Goal: Information Seeking & Learning: Check status

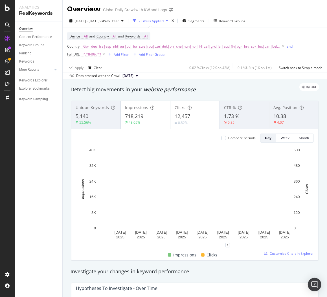
scroll to position [0, 1]
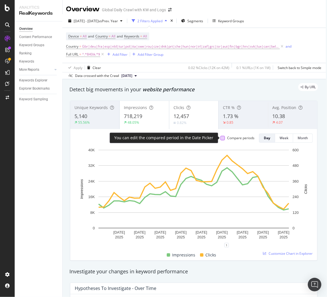
click at [221, 138] on div at bounding box center [222, 138] width 5 height 5
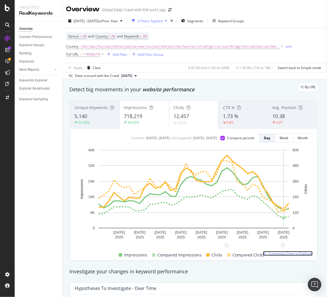
click at [279, 254] on span "Customize Chart in Explorer" at bounding box center [291, 253] width 44 height 5
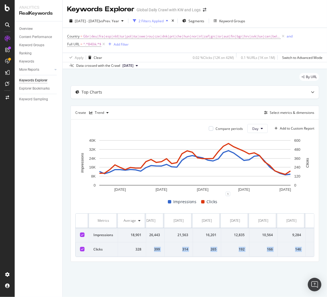
scroll to position [0, 904]
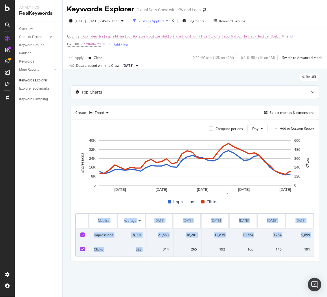
drag, startPoint x: 161, startPoint y: 252, endPoint x: 327, endPoint y: 247, distance: 166.6
click at [327, 247] on div "By URL Top Charts Create Trend Select metrics & dimensions Compare periods Day …" at bounding box center [195, 175] width 264 height 213
copy table "Metrics Average 2025-08-01 2025-08-02 2025-08-03 2025-08-04 2025-08-05 2025-08-…"
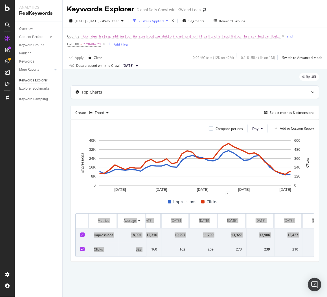
scroll to position [0, 0]
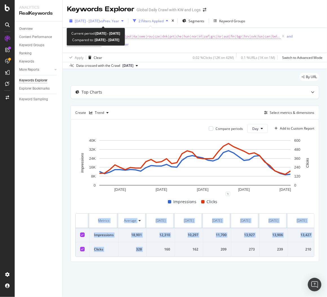
click at [115, 21] on span "vs Prev. Year" at bounding box center [109, 21] width 19 height 5
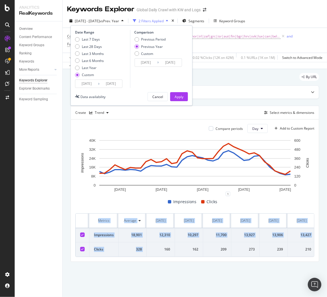
click at [80, 86] on input "2025/08/01" at bounding box center [86, 84] width 23 height 8
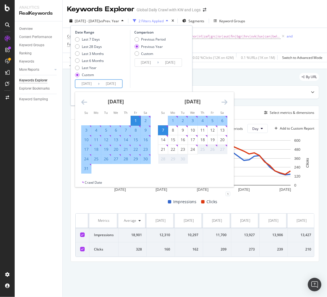
click at [85, 100] on icon "Move backward to switch to the previous month." at bounding box center [84, 102] width 6 height 7
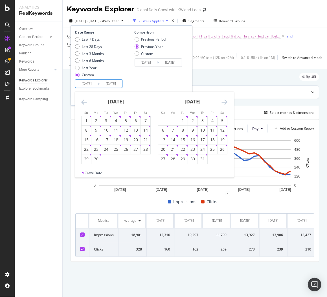
click at [85, 100] on icon "Move backward to switch to the previous month." at bounding box center [84, 102] width 6 height 7
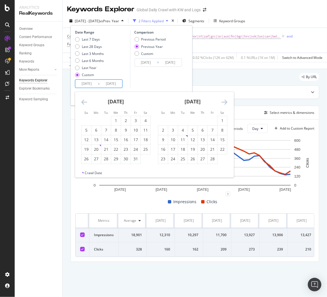
click at [85, 100] on icon "Move backward to switch to the previous month." at bounding box center [84, 102] width 6 height 7
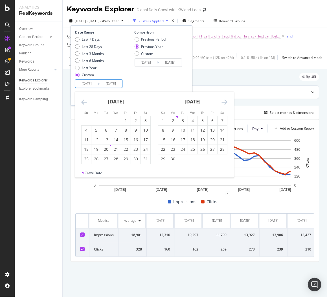
click at [85, 100] on icon "Move backward to switch to the previous month." at bounding box center [84, 102] width 6 height 7
click at [201, 119] on div "1" at bounding box center [203, 121] width 10 height 6
type input "2024/08/01"
type input "2023/08/03"
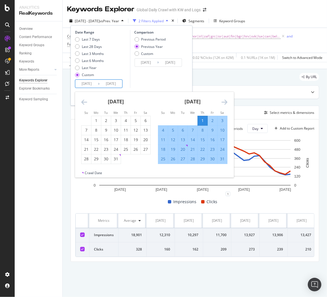
click at [225, 104] on icon "Move forward to switch to the next month." at bounding box center [225, 102] width 6 height 7
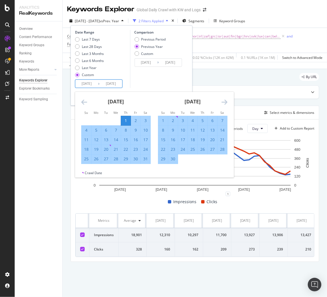
click at [225, 104] on icon "Move forward to switch to the next month." at bounding box center [225, 102] width 6 height 7
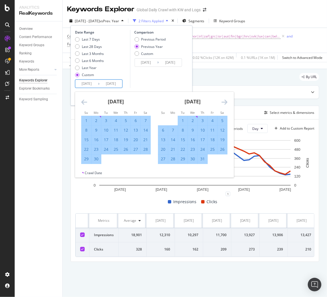
click at [144, 123] on div "7" at bounding box center [146, 121] width 10 height 6
type input "2024/09/07"
type input "2023/09/09"
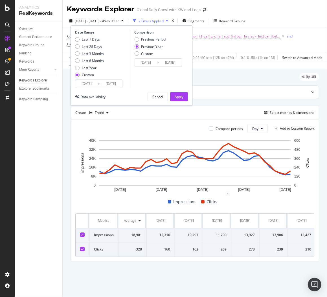
click at [148, 86] on div "Comparison Previous Period Previous Year Custom 2023/08/03 Navigate forward to …" at bounding box center [157, 59] width 54 height 58
click at [174, 96] on button "Apply" at bounding box center [179, 96] width 18 height 9
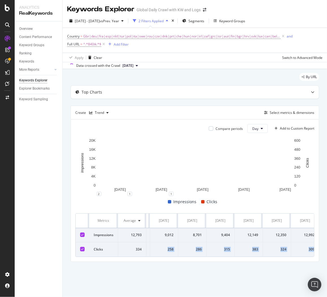
scroll to position [0, 345]
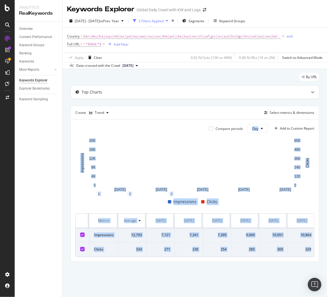
drag, startPoint x: 163, startPoint y: 253, endPoint x: 308, endPoint y: 257, distance: 145.9
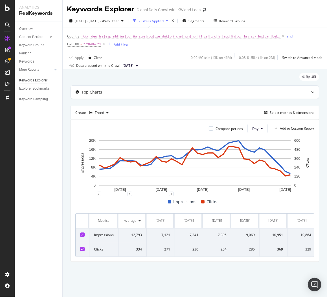
click at [250, 276] on div "By URL Top Charts Create Trend Select metrics & dimensions Compare periods Day …" at bounding box center [195, 175] width 264 height 213
drag, startPoint x: 312, startPoint y: 254, endPoint x: 153, endPoint y: 253, distance: 158.6
click at [156, 277] on div "By URL Top Charts Create Trend Select metrics & dimensions Compare periods Day …" at bounding box center [195, 175] width 264 height 213
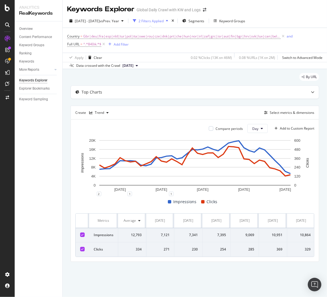
scroll to position [0, 0]
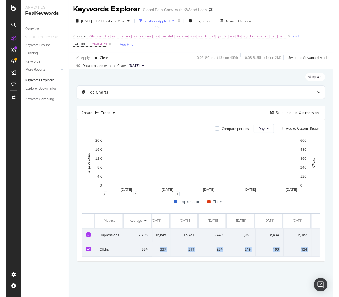
scroll to position [0, 904]
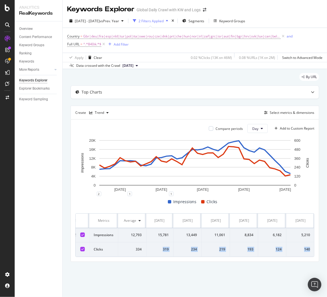
copy tr "271 230 254 285 369 329 312 320 258 286 315 383 324 309 353 318 275 402 499 428…"
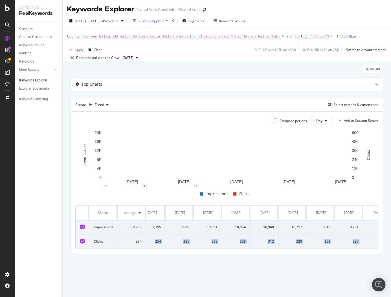
scroll to position [0, 20]
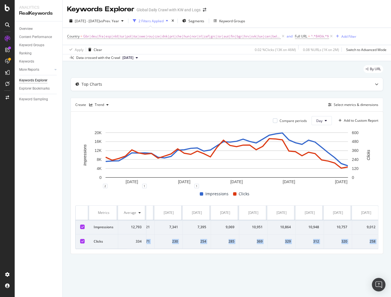
click at [174, 235] on td "7,341" at bounding box center [169, 227] width 28 height 14
click at [174, 273] on div "By URL Top Charts Create Trend Select metrics & dimensions Compare periods Day …" at bounding box center [227, 167] width 328 height 213
click at [290, 67] on div "By URL" at bounding box center [227, 71] width 313 height 12
click at [258, 6] on div "Keywords Explorer Global Daily Crawl with KW and Logs" at bounding box center [227, 7] width 328 height 14
click at [26, 30] on div "Overview" at bounding box center [26, 29] width 14 height 6
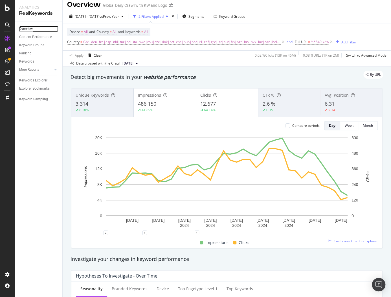
scroll to position [2, 0]
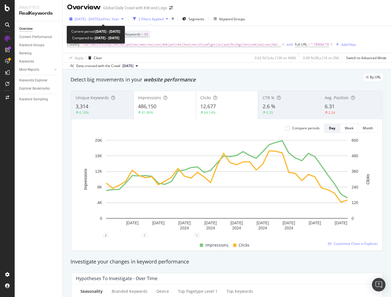
click at [119, 21] on span "vs Prev. Year" at bounding box center [109, 19] width 19 height 5
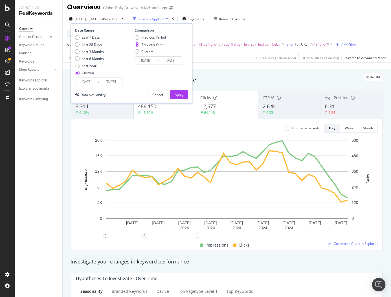
click at [90, 82] on input "2024/08/01" at bounding box center [86, 82] width 23 height 8
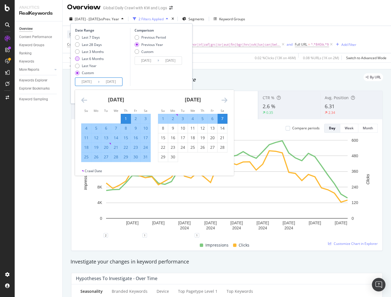
click at [91, 57] on div "Last 6 Months" at bounding box center [93, 58] width 22 height 5
type input "2025/03/25"
type input "2025/09/24"
type input "2024/03/26"
type input "2024/09/25"
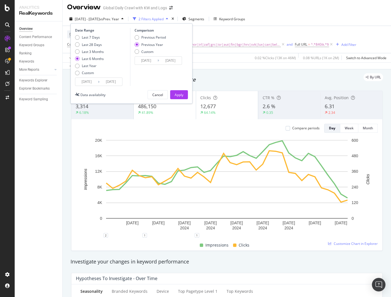
click at [93, 78] on input "2025/03/25" at bounding box center [86, 82] width 23 height 8
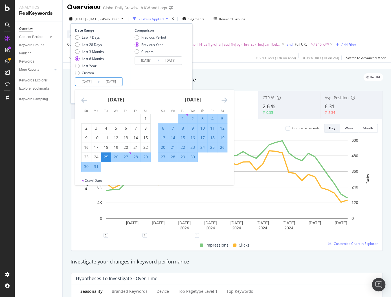
click at [220, 100] on div "April 2025" at bounding box center [192, 102] width 69 height 24
click at [223, 99] on icon "Move forward to switch to the next month." at bounding box center [225, 100] width 6 height 7
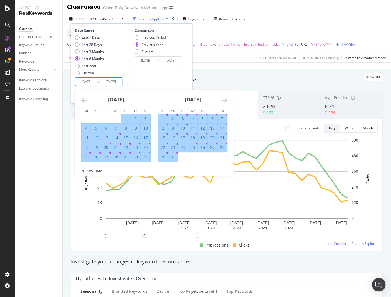
click at [223, 99] on icon "Move forward to switch to the next month." at bounding box center [225, 100] width 6 height 7
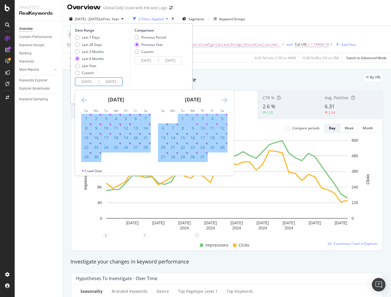
click at [223, 99] on icon "Move forward to switch to the next month." at bounding box center [225, 100] width 6 height 7
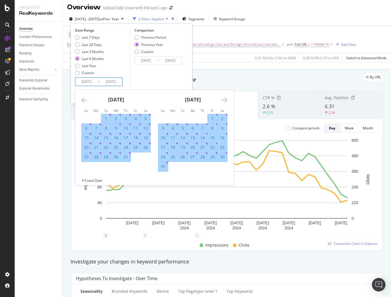
click at [213, 119] on div "1" at bounding box center [213, 119] width 10 height 6
type input "2025/08/01"
type input "2024/08/02"
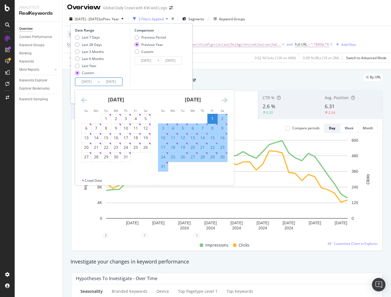
click at [225, 97] on icon "Move forward to switch to the next month." at bounding box center [225, 100] width 6 height 7
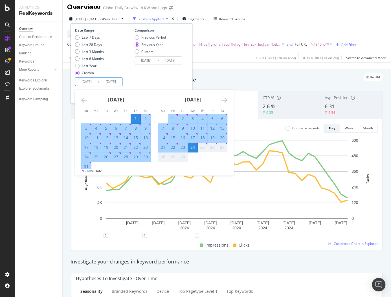
click at [225, 97] on icon "Move forward to switch to the next month." at bounding box center [225, 100] width 6 height 7
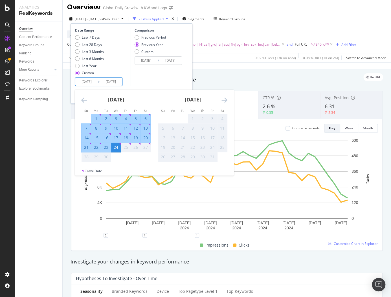
click at [88, 100] on div "September 2025" at bounding box center [115, 102] width 69 height 24
click at [84, 100] on icon "Move backward to switch to the previous month." at bounding box center [84, 100] width 6 height 7
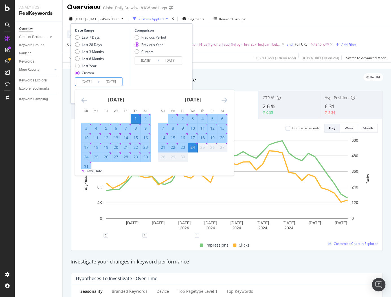
click at [162, 126] on div "7" at bounding box center [163, 129] width 10 height 6
type input "2025/09/07"
type input "2024/09/08"
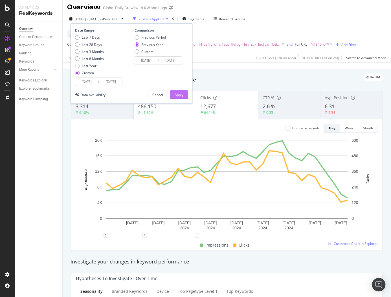
click at [180, 95] on div "Apply" at bounding box center [179, 95] width 9 height 5
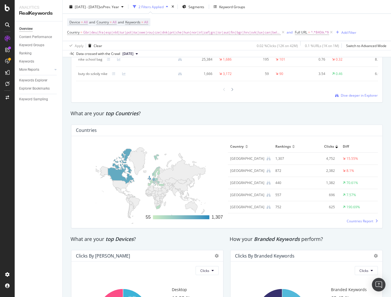
scroll to position [847, 0]
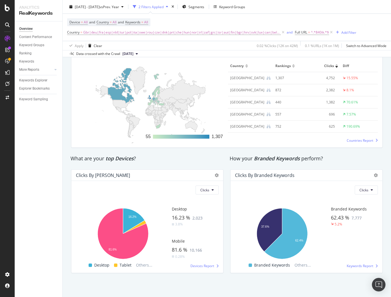
click at [154, 153] on div "What are your top Devices ?" at bounding box center [147, 158] width 159 height 13
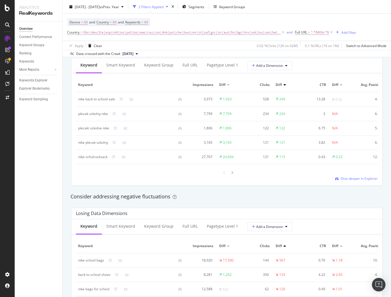
scroll to position [534, 0]
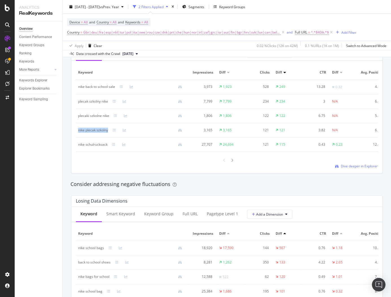
drag, startPoint x: 78, startPoint y: 131, endPoint x: 108, endPoint y: 130, distance: 30.5
click at [109, 130] on div "nike plecak szkolny" at bounding box center [132, 130] width 108 height 5
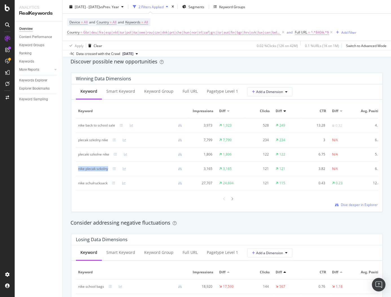
scroll to position [479, 0]
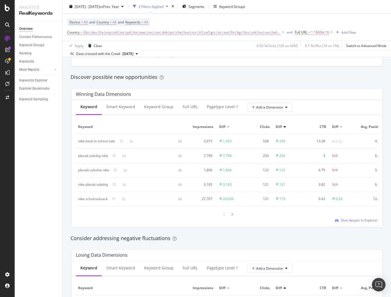
click at [113, 209] on div "Keyword Impressions Diff Clicks Diff CTR Diff Avg. Position Diff nike back to s…" at bounding box center [227, 171] width 302 height 103
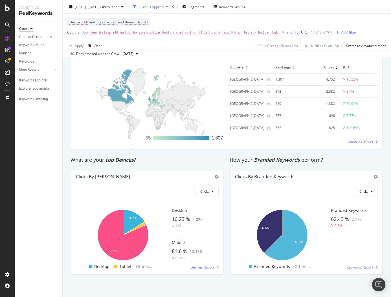
scroll to position [847, 0]
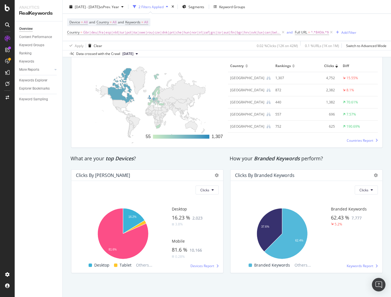
click at [105, 96] on div "55 1,307" at bounding box center [151, 101] width 150 height 83
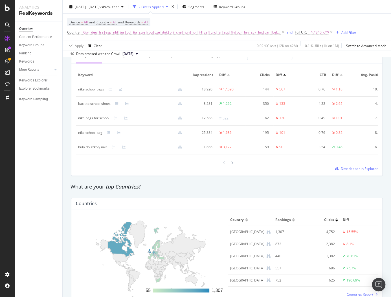
scroll to position [671, 0]
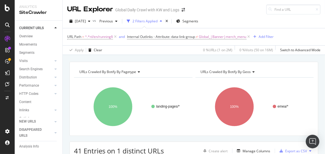
scroll to position [0, 283]
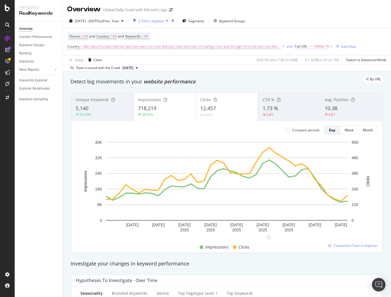
click at [311, 48] on span "^.*840ik.*$" at bounding box center [320, 47] width 18 height 8
click at [307, 67] on input "840ik" at bounding box center [322, 69] width 53 height 9
type input "9xy71"
click at [352, 82] on div "Apply" at bounding box center [353, 81] width 9 height 5
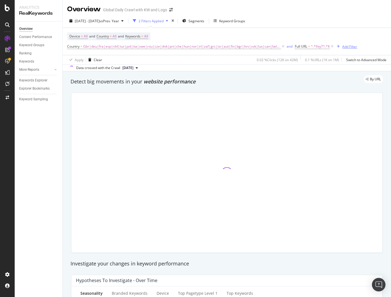
click at [346, 47] on div "Add Filter" at bounding box center [349, 46] width 15 height 5
click at [360, 35] on div "Device = All and Country = All and Keywords = All Country = Gbr|deu|fra|esp|nld…" at bounding box center [226, 41] width 319 height 27
click at [342, 48] on div "Add Filter" at bounding box center [349, 46] width 15 height 5
click at [327, 32] on div "Device = All and Country = All and Keywords = All Country = Gbr|deu|fra|esp|nld…" at bounding box center [226, 41] width 319 height 27
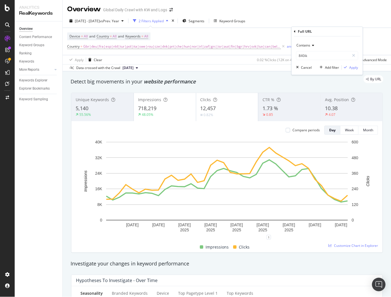
scroll to position [671, 0]
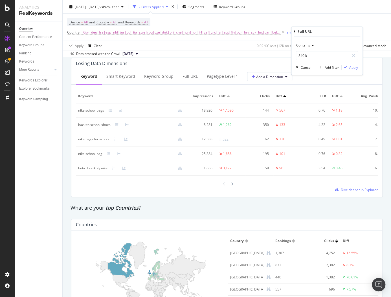
click at [304, 15] on div "Device = All and Country = All and Keywords = All Country = Gbr|deu|fra|esp|nld…" at bounding box center [226, 27] width 319 height 27
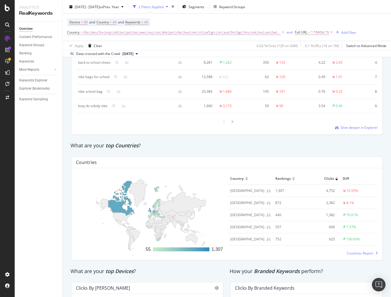
scroll to position [734, 0]
